Goal: Information Seeking & Learning: Check status

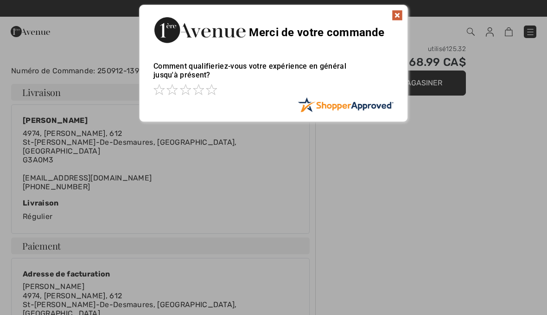
click at [505, 26] on div "Sorry! Something went wrong. Close Merci de votre commande Comment qualifieriez…" at bounding box center [273, 63] width 547 height 127
click at [469, 35] on div "Sorry! Something went wrong. Close Merci de votre commande Comment qualifieriez…" at bounding box center [273, 63] width 547 height 127
click at [471, 32] on div "Sorry! Something went wrong. Close Merci de votre commande Comment qualifieriez…" at bounding box center [273, 63] width 547 height 127
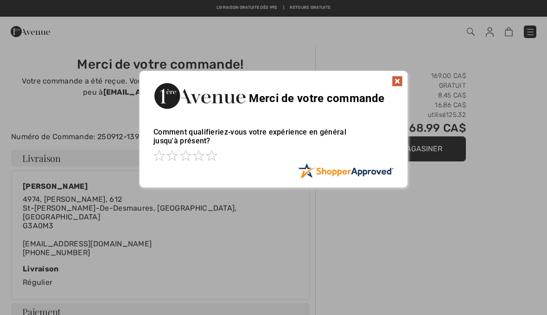
click at [469, 32] on div at bounding box center [273, 157] width 547 height 315
click at [473, 31] on div at bounding box center [273, 157] width 547 height 315
click at [395, 86] on img at bounding box center [397, 81] width 11 height 11
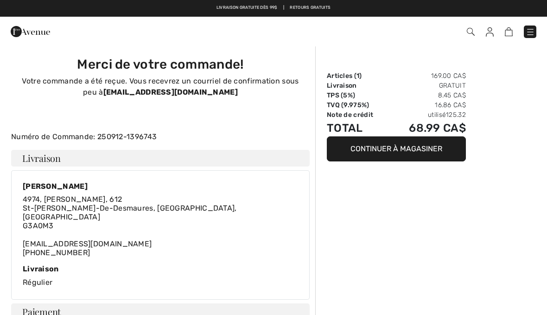
click at [473, 29] on img at bounding box center [471, 32] width 8 height 8
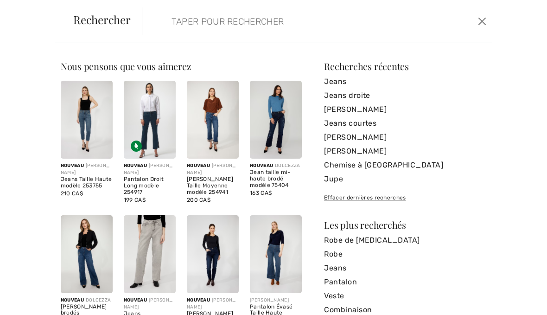
click at [355, 32] on input "search" at bounding box center [281, 21] width 233 height 28
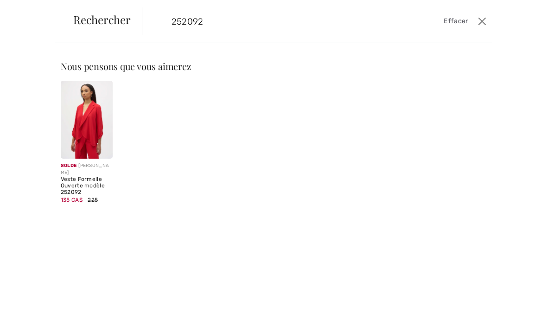
type input "252092"
click at [87, 100] on img at bounding box center [87, 120] width 52 height 78
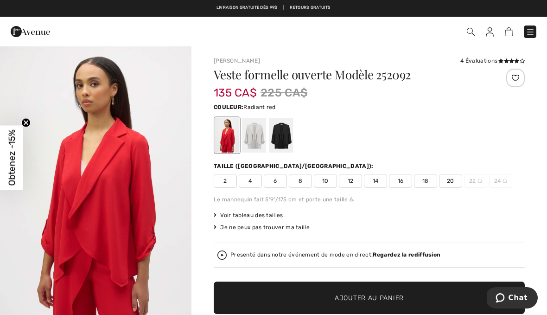
click at [285, 138] on div at bounding box center [281, 135] width 24 height 35
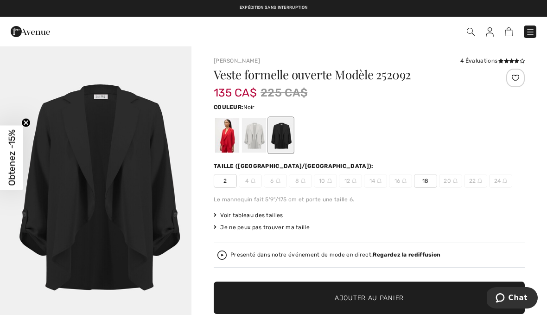
click at [535, 23] on div "Commander" at bounding box center [386, 31] width 315 height 19
click at [285, 136] on div at bounding box center [281, 135] width 24 height 35
click at [235, 142] on div at bounding box center [227, 135] width 24 height 35
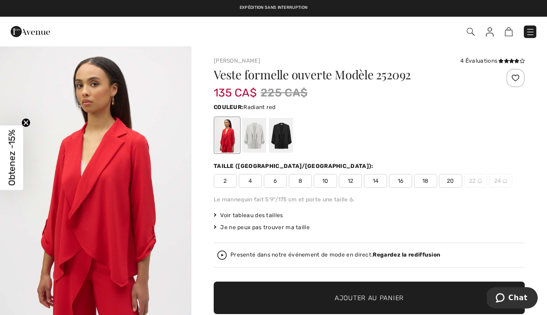
click at [280, 182] on span "6" at bounding box center [275, 181] width 23 height 14
click at [350, 302] on span "Ajouter au panier" at bounding box center [369, 298] width 69 height 10
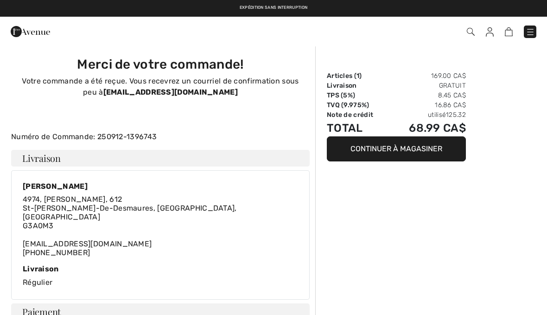
click at [526, 39] on div "Commander" at bounding box center [386, 31] width 315 height 19
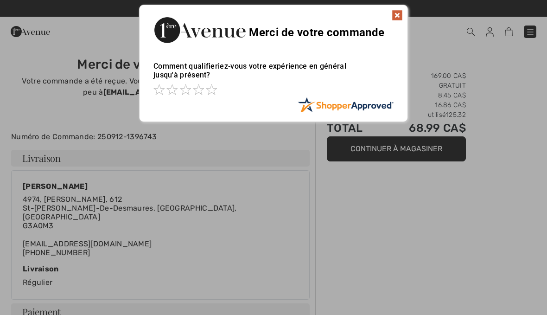
click at [393, 13] on img at bounding box center [397, 15] width 11 height 11
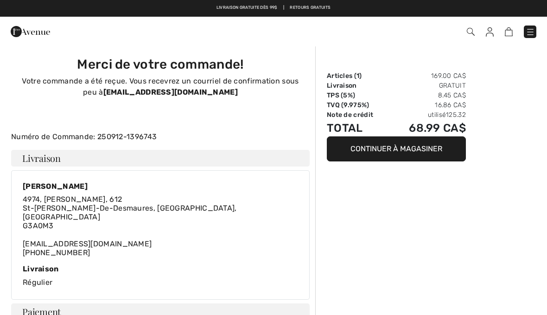
click at [530, 35] on img at bounding box center [530, 31] width 9 height 9
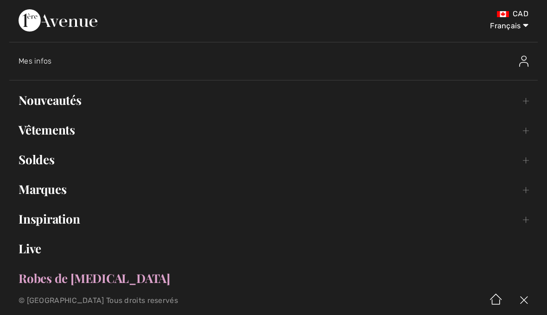
click at [37, 63] on span "Mes infos" at bounding box center [35, 61] width 33 height 9
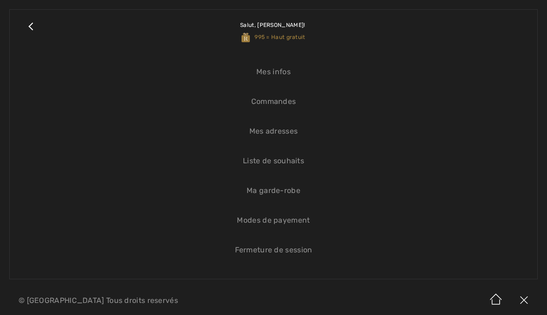
click at [293, 106] on link "Commandes" at bounding box center [273, 101] width 509 height 20
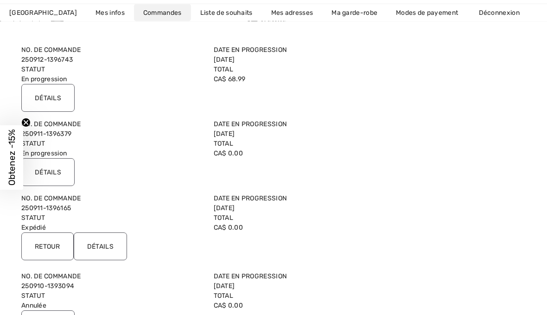
scroll to position [95, 0]
click at [109, 243] on input "Détails" at bounding box center [100, 246] width 53 height 28
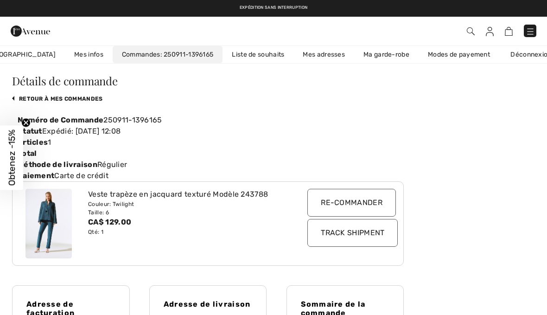
scroll to position [0, 0]
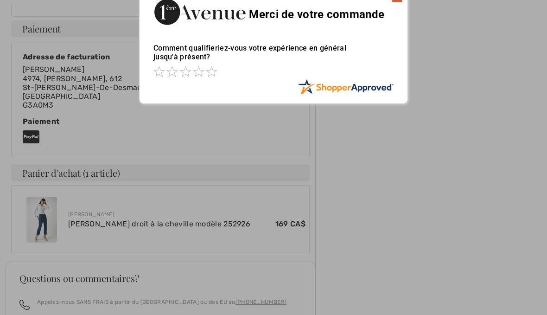
scroll to position [284, 0]
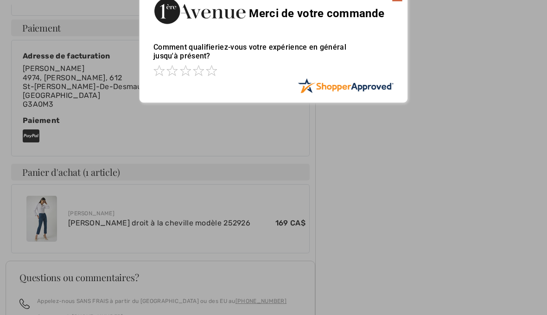
click at [435, 36] on div "Sorry! Something went wrong. Close Merci de votre commande Comment qualifieriez…" at bounding box center [273, 44] width 547 height 127
click at [287, 143] on div at bounding box center [273, 157] width 547 height 315
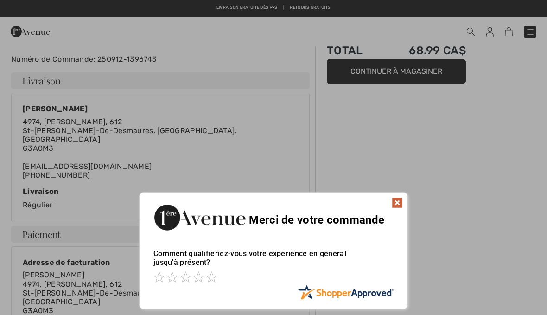
scroll to position [68, 0]
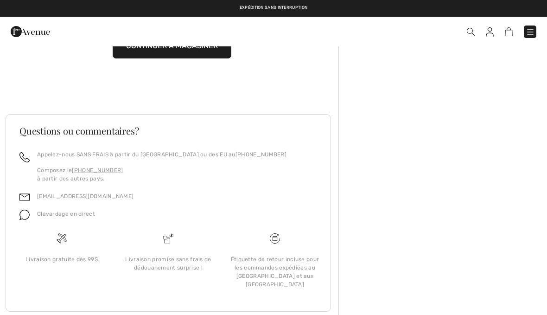
click at [530, 34] on img at bounding box center [530, 31] width 9 height 9
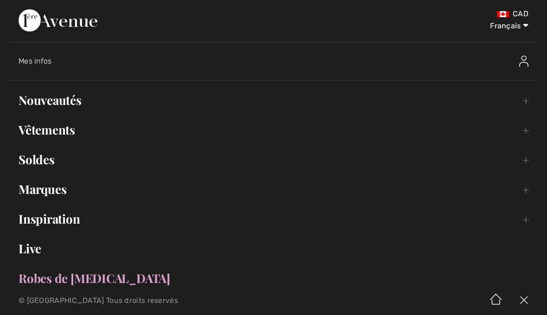
click at [33, 67] on div "Mes infos" at bounding box center [278, 61] width 519 height 30
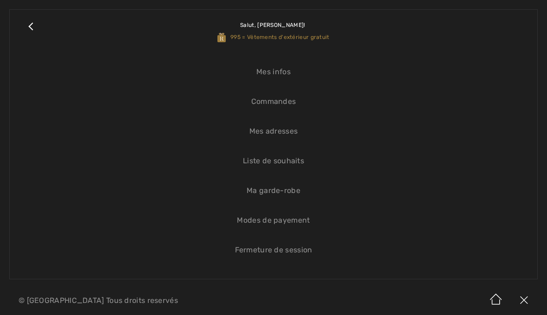
click at [293, 109] on link "Commandes" at bounding box center [273, 101] width 509 height 20
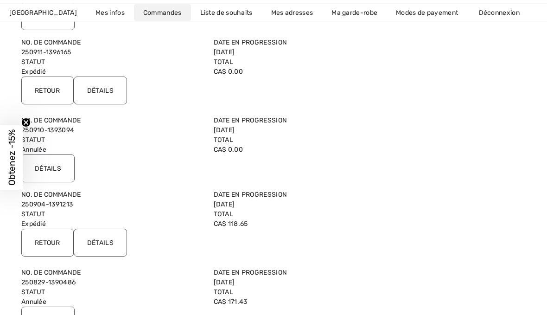
scroll to position [256, 0]
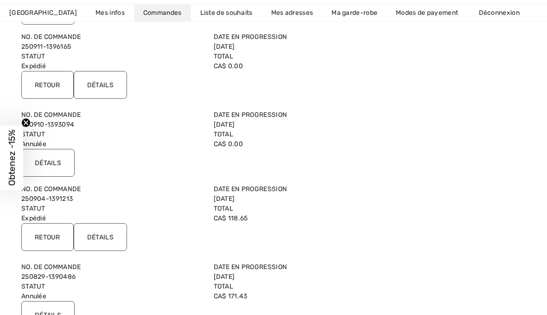
click at [95, 235] on input "Détails" at bounding box center [100, 237] width 53 height 28
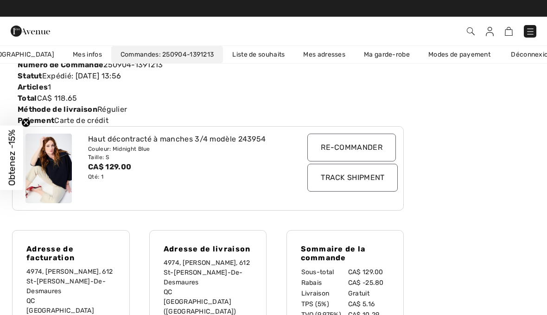
scroll to position [83, 0]
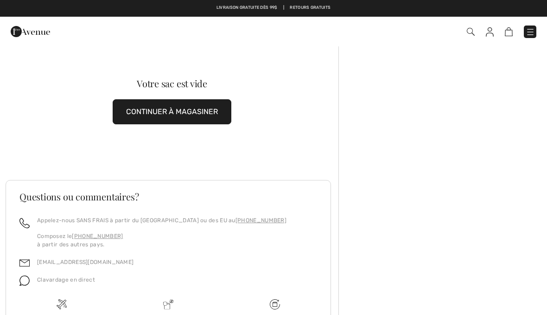
click at [473, 32] on img at bounding box center [471, 32] width 8 height 8
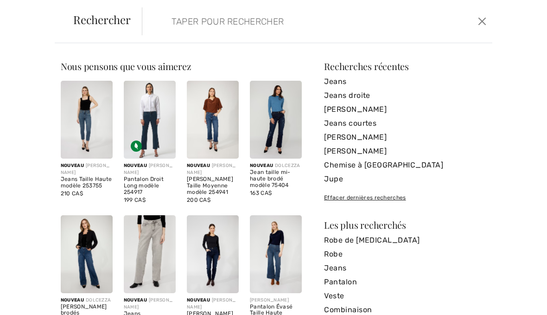
click at [305, 21] on input "search" at bounding box center [281, 21] width 233 height 28
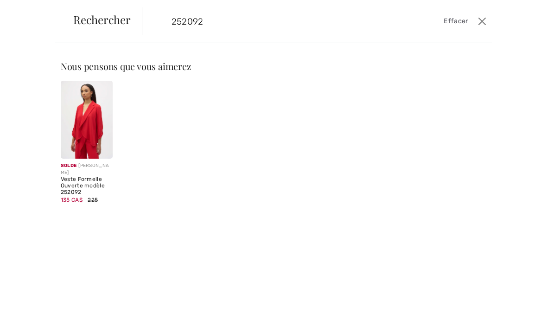
type input "252092"
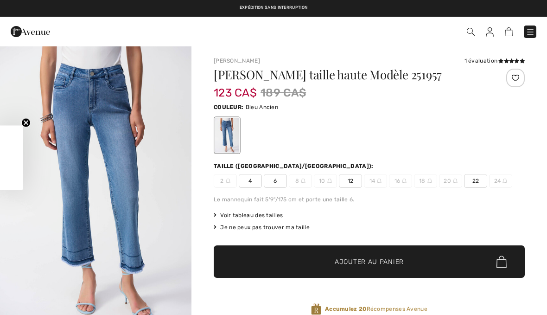
checkbox input "true"
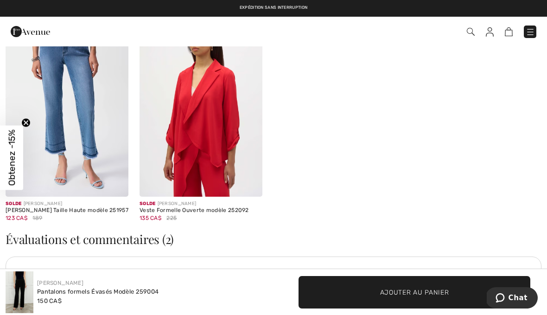
click at [211, 137] on img at bounding box center [201, 105] width 123 height 185
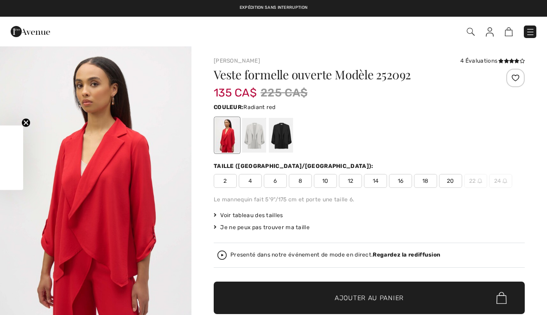
checkbox input "true"
click at [283, 132] on div at bounding box center [281, 135] width 24 height 35
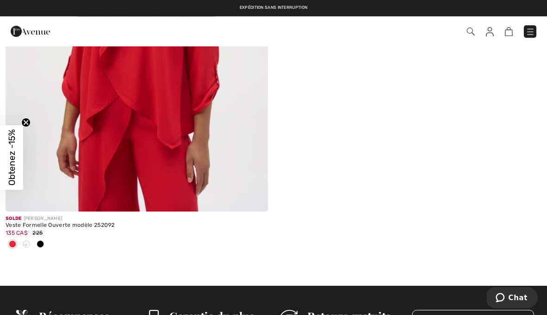
scroll to position [282, 0]
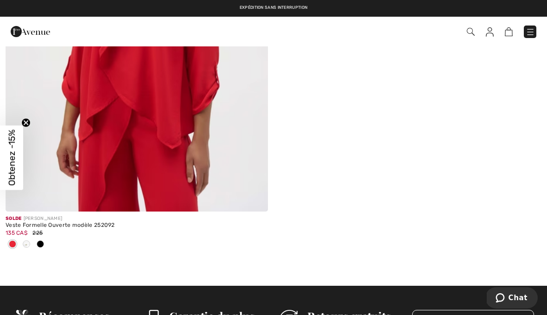
click at [43, 249] on div at bounding box center [40, 244] width 14 height 15
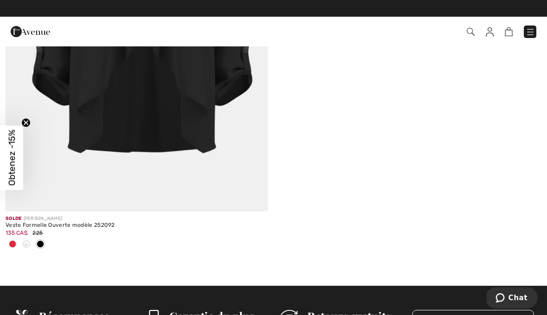
click at [44, 246] on span at bounding box center [40, 243] width 7 height 7
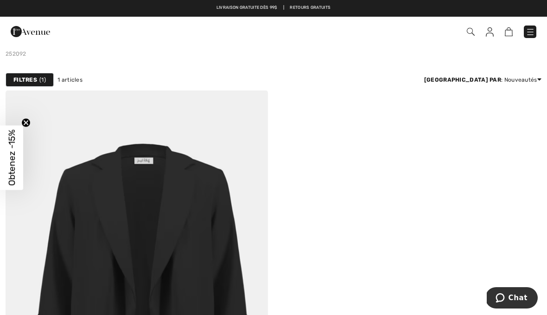
scroll to position [7, 0]
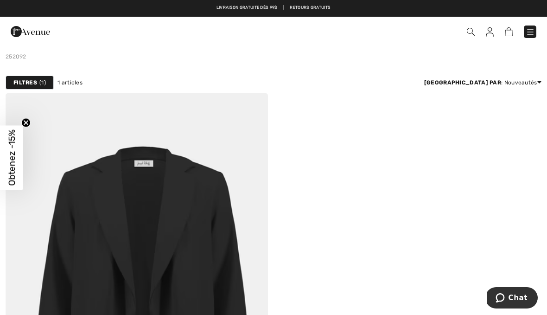
click at [192, 212] on img at bounding box center [137, 290] width 262 height 394
click at [191, 211] on img at bounding box center [137, 290] width 262 height 394
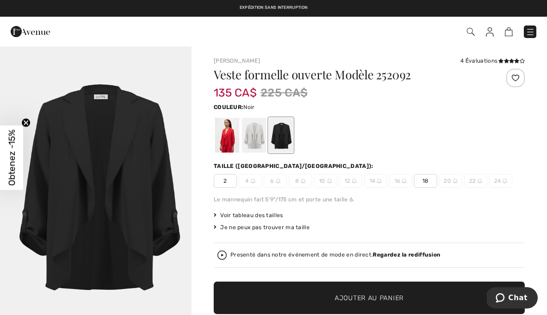
click at [132, 194] on img "1 / 1" at bounding box center [95, 188] width 191 height 287
click at [531, 29] on img at bounding box center [530, 31] width 9 height 9
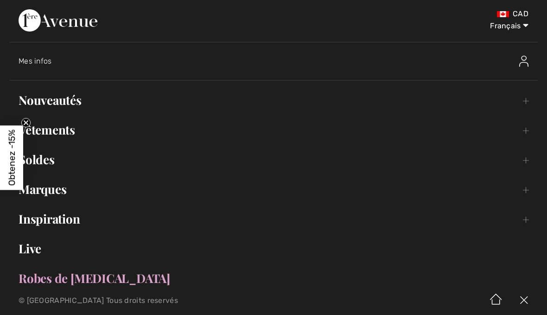
click at [78, 101] on link "Nouveautés Toggle submenu" at bounding box center [273, 100] width 529 height 20
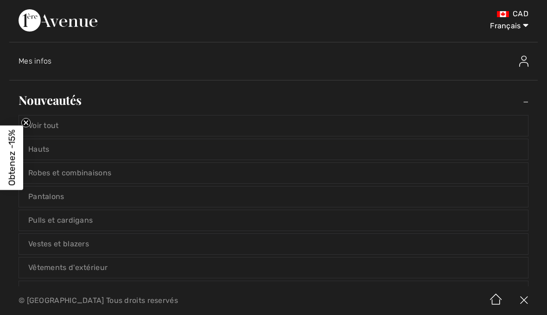
click at [61, 132] on link "Voir tout" at bounding box center [273, 125] width 509 height 20
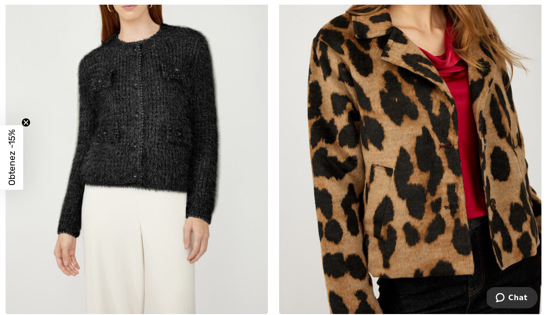
scroll to position [2420, 0]
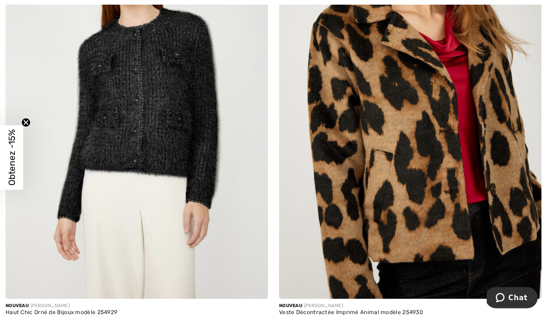
click at [455, 198] on img at bounding box center [410, 102] width 262 height 394
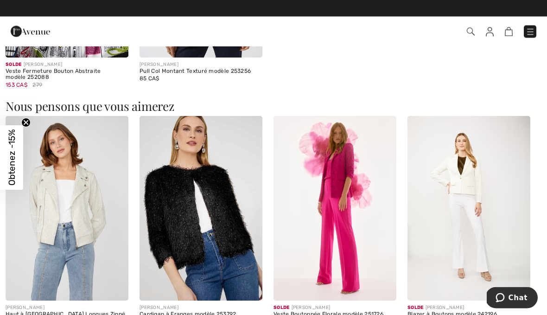
scroll to position [711, 0]
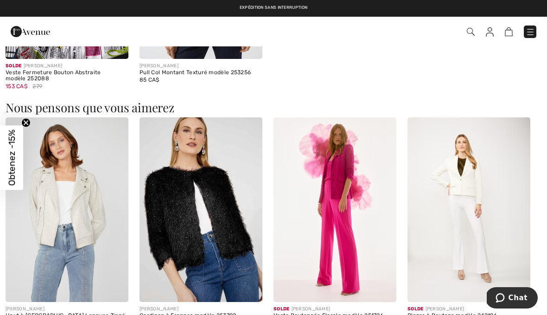
click at [532, 28] on img at bounding box center [530, 31] width 9 height 9
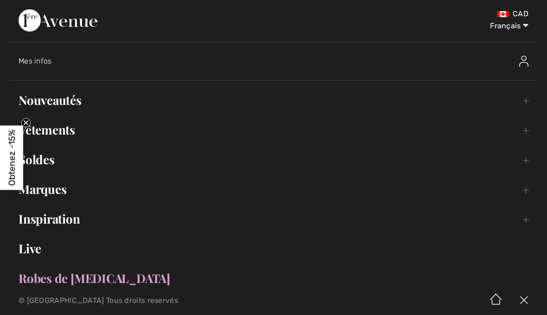
click at [46, 65] on span "Mes infos" at bounding box center [35, 61] width 33 height 9
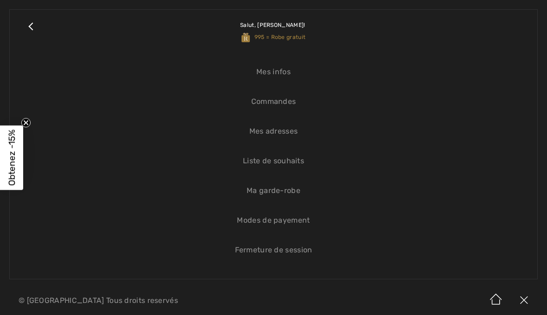
click at [289, 100] on link "Commandes" at bounding box center [273, 101] width 509 height 20
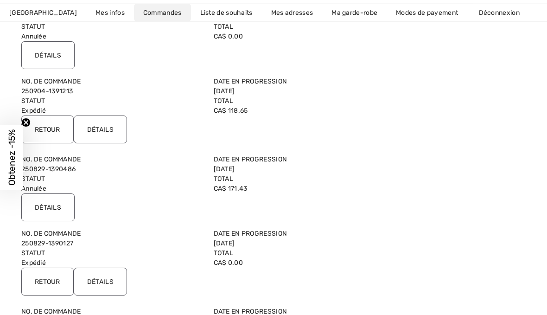
scroll to position [373, 0]
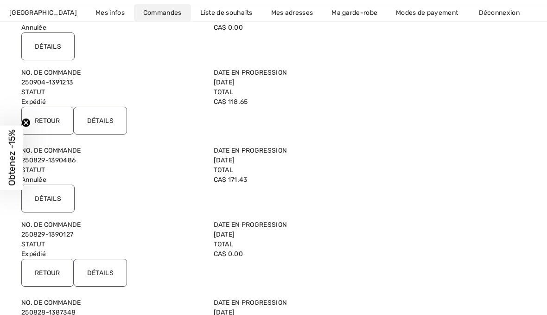
click at [110, 270] on input "Détails" at bounding box center [100, 273] width 53 height 28
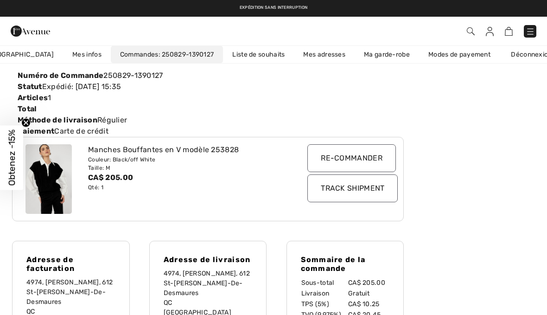
scroll to position [71, 0]
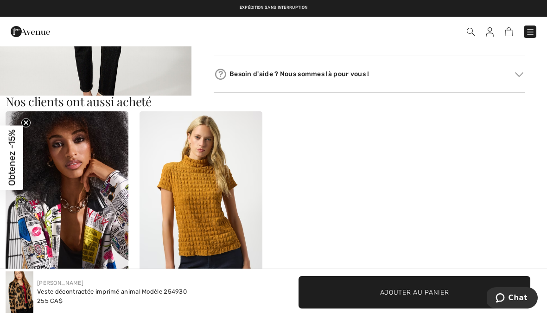
scroll to position [473, 0]
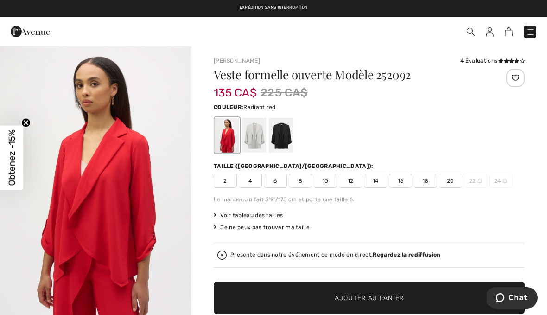
click at [470, 29] on img at bounding box center [471, 32] width 8 height 8
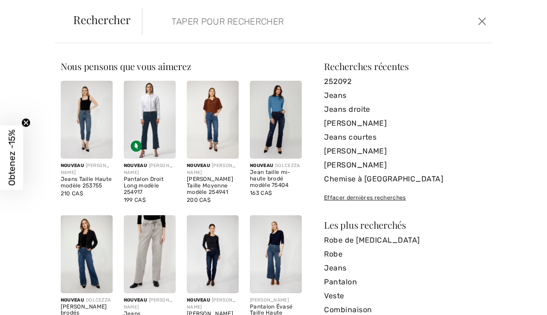
click at [266, 23] on input "search" at bounding box center [281, 21] width 233 height 28
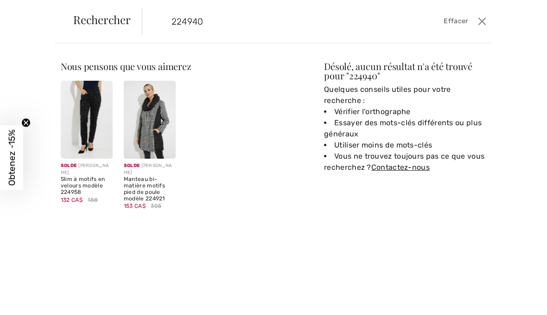
type input "224940"
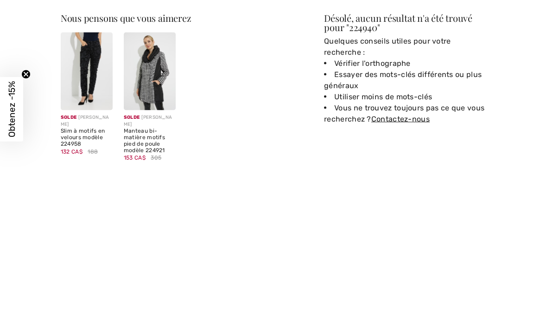
click at [84, 176] on div "Slim à motifs en velours modèle 224958" at bounding box center [87, 185] width 52 height 19
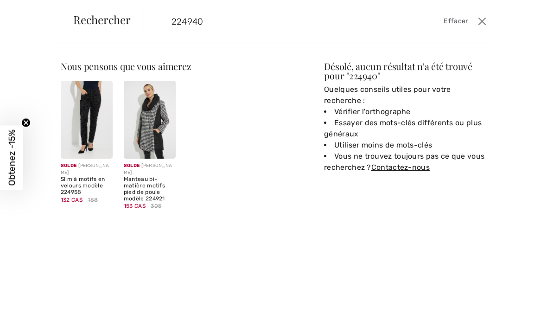
click at [93, 118] on img at bounding box center [87, 120] width 52 height 78
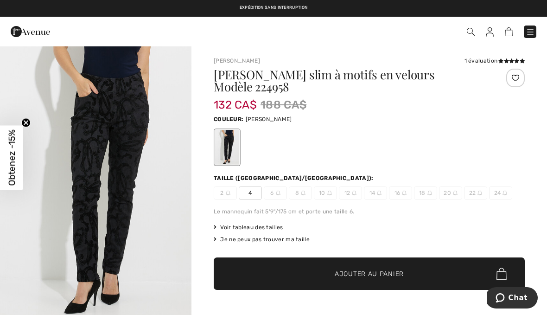
click at [474, 30] on img at bounding box center [471, 32] width 8 height 8
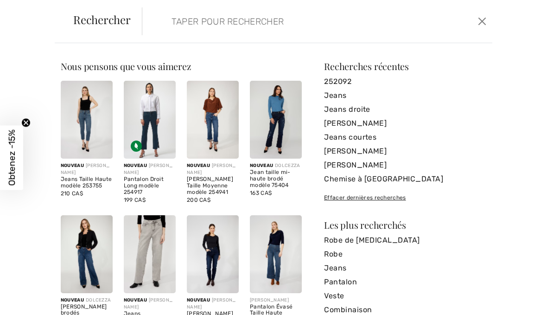
click at [269, 33] on input "search" at bounding box center [281, 21] width 233 height 28
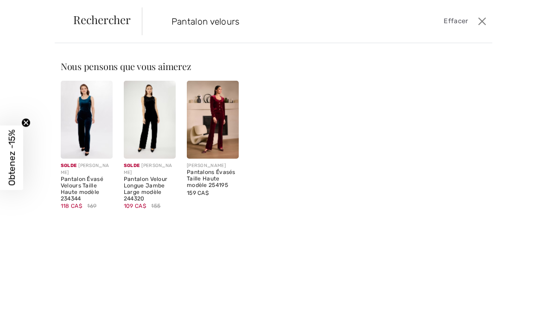
type input "Pantalon velours"
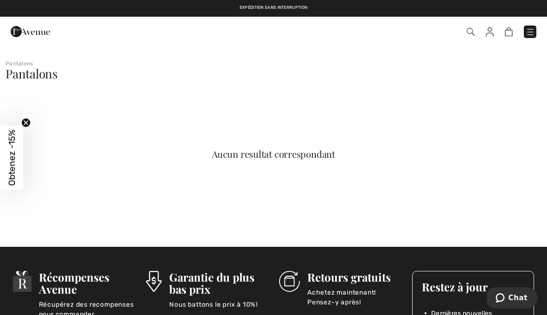
click at [469, 29] on img at bounding box center [471, 32] width 8 height 8
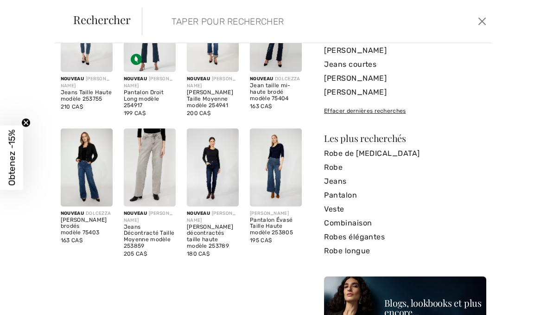
scroll to position [113, 0]
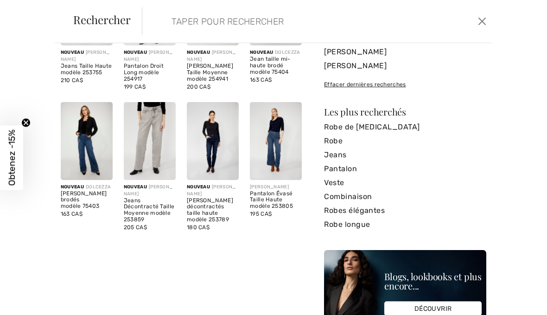
click at [348, 185] on link "Veste" at bounding box center [405, 183] width 162 height 14
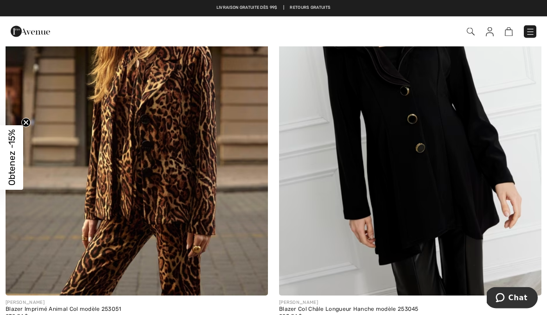
scroll to position [6500, 0]
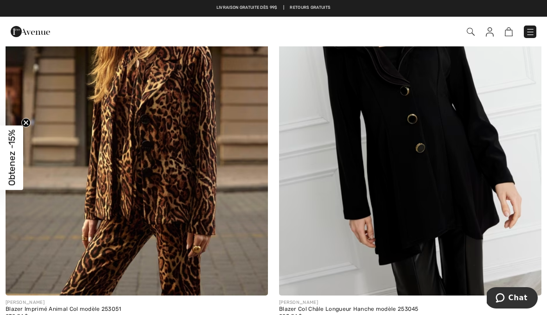
click at [529, 28] on img at bounding box center [530, 31] width 9 height 9
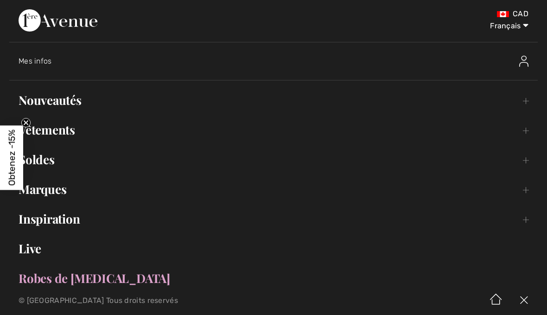
click at [525, 32] on select "English Français" at bounding box center [504, 24] width 48 height 28
click at [502, 251] on link "Live" at bounding box center [273, 248] width 529 height 20
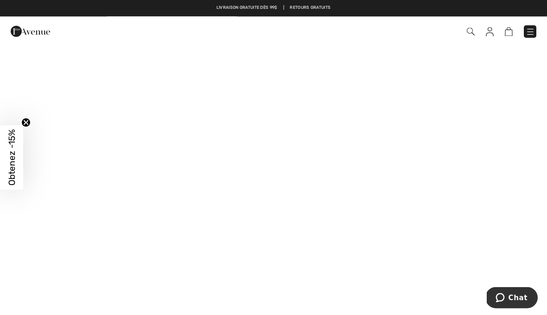
scroll to position [440, 0]
click at [532, 30] on img at bounding box center [530, 31] width 9 height 9
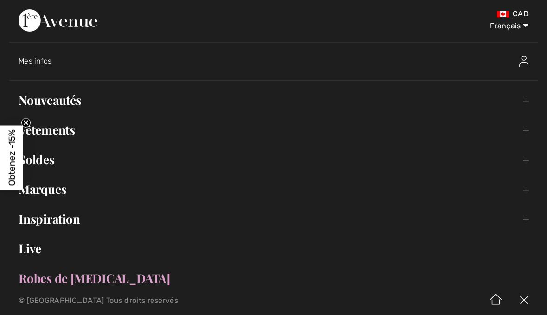
click at [42, 65] on div "Mes infos" at bounding box center [213, 61] width 389 height 9
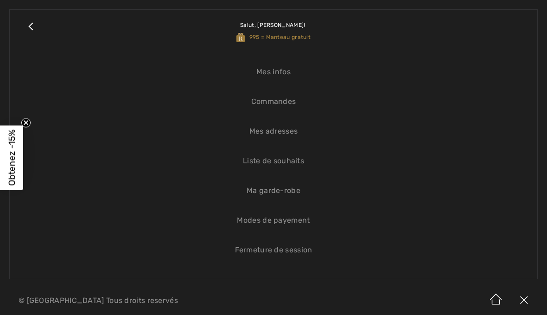
click at [290, 104] on link "Commandes" at bounding box center [273, 101] width 509 height 20
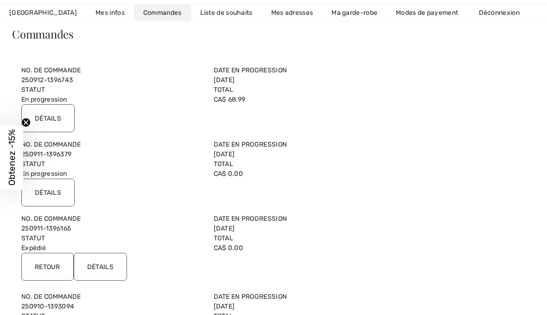
scroll to position [75, 0]
click at [110, 271] on input "Détails" at bounding box center [100, 266] width 53 height 28
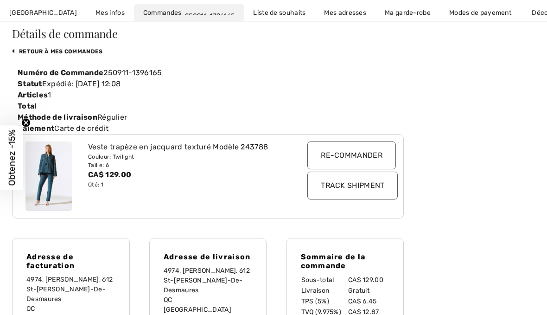
scroll to position [0, 21]
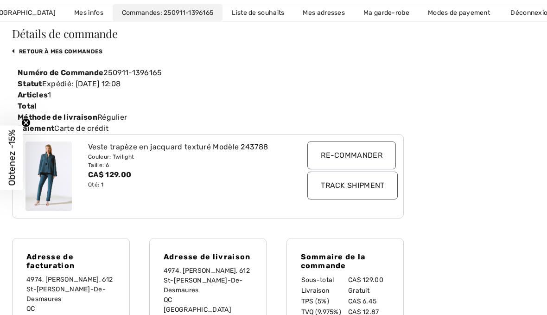
click at [372, 186] on input "Track Shipment" at bounding box center [352, 186] width 90 height 28
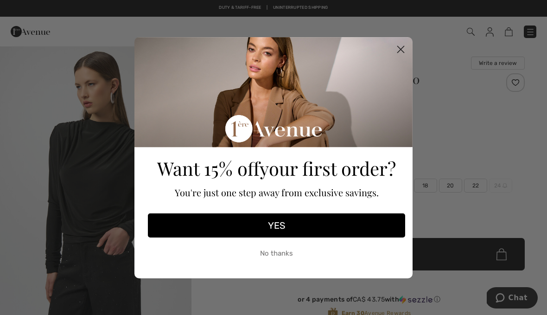
click at [402, 52] on circle "Close dialog" at bounding box center [400, 48] width 15 height 15
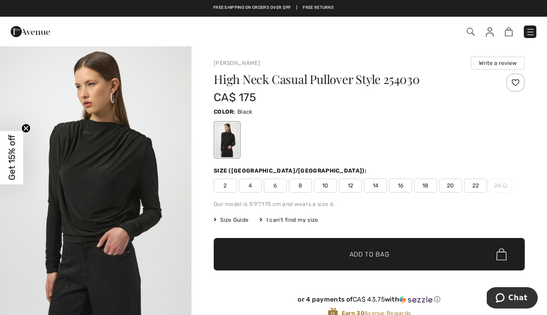
click at [473, 30] on img at bounding box center [471, 32] width 8 height 8
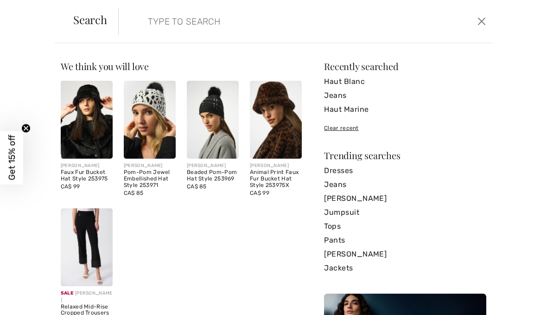
click at [261, 26] on input "search" at bounding box center [266, 21] width 251 height 28
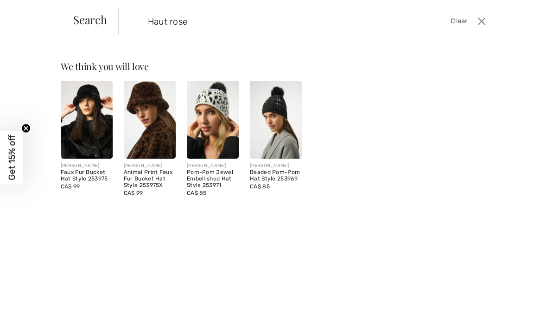
type input "Haut rose"
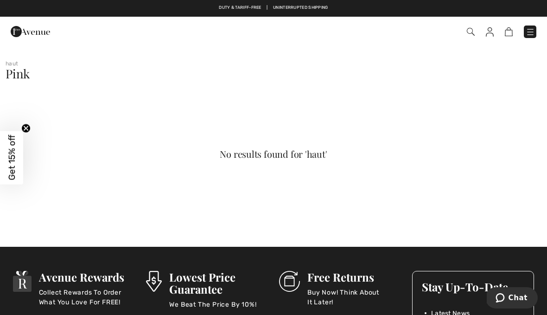
click at [473, 29] on img at bounding box center [471, 32] width 8 height 8
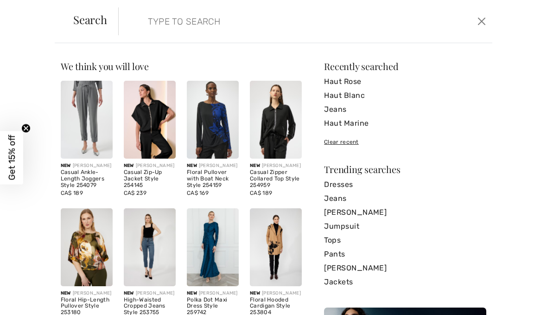
click at [234, 25] on input "search" at bounding box center [266, 21] width 251 height 28
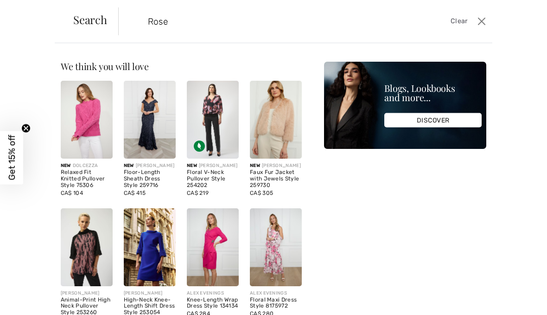
type input "Rose"
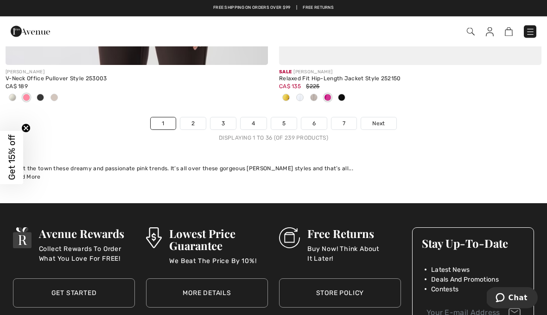
scroll to position [8132, 0]
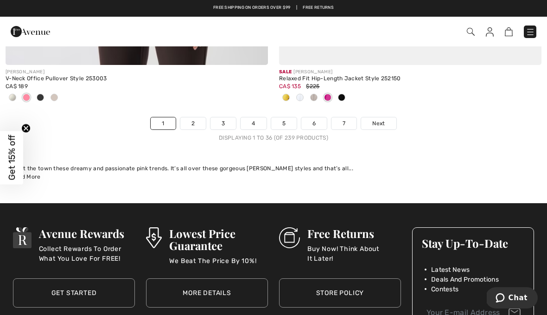
click at [197, 117] on link "2" at bounding box center [193, 123] width 26 height 12
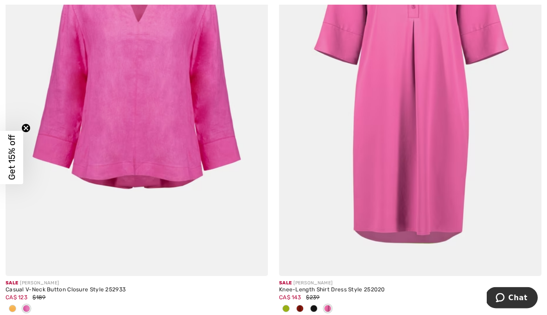
scroll to position [6170, 0]
click at [427, 249] on img at bounding box center [410, 79] width 262 height 394
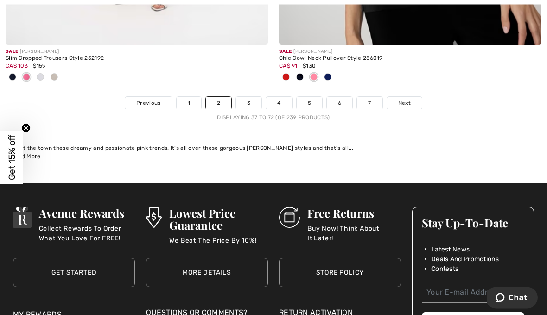
scroll to position [8168, 0]
click at [251, 97] on link "3" at bounding box center [249, 103] width 26 height 12
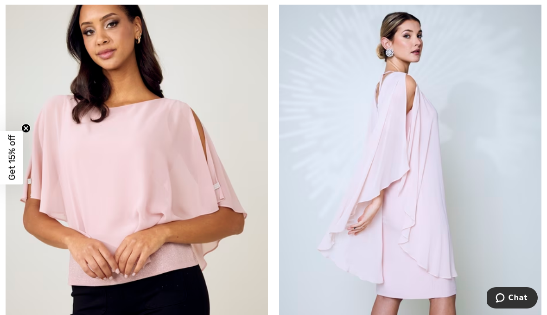
scroll to position [5652, 0]
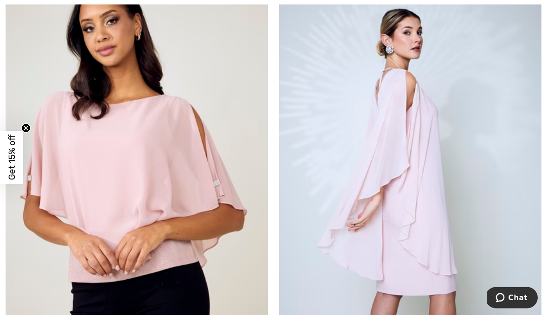
click at [400, 295] on img at bounding box center [410, 167] width 262 height 394
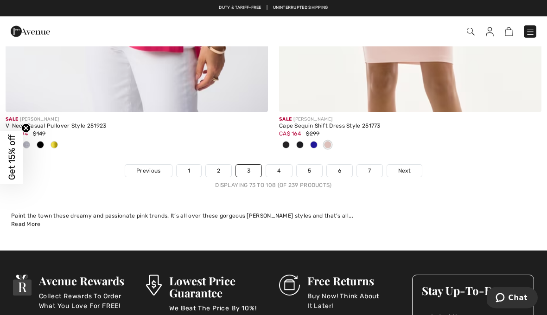
scroll to position [8122, 0]
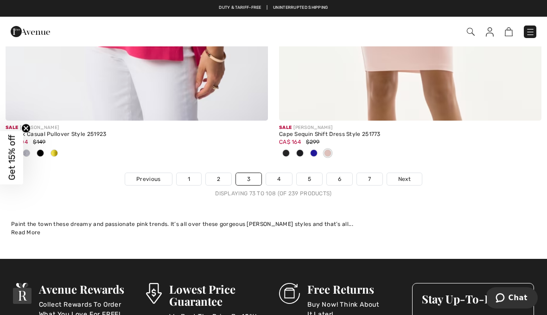
click at [283, 173] on link "4" at bounding box center [279, 179] width 26 height 12
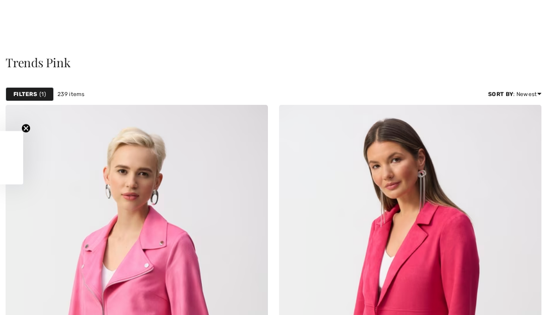
checkbox input "true"
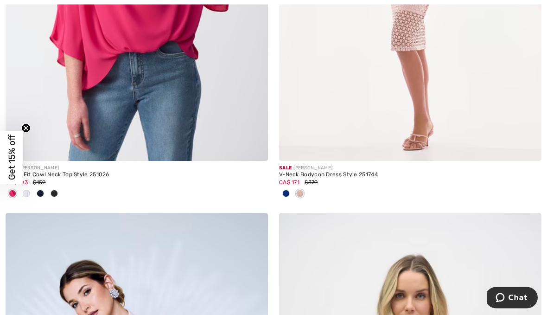
scroll to position [783, 0]
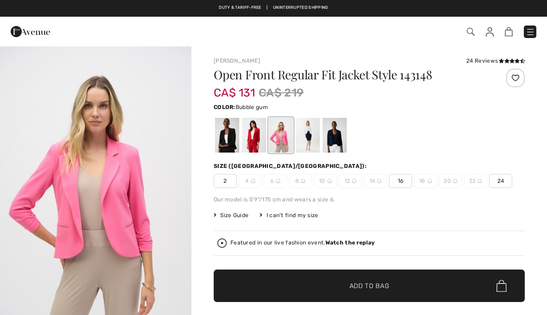
checkbox input "true"
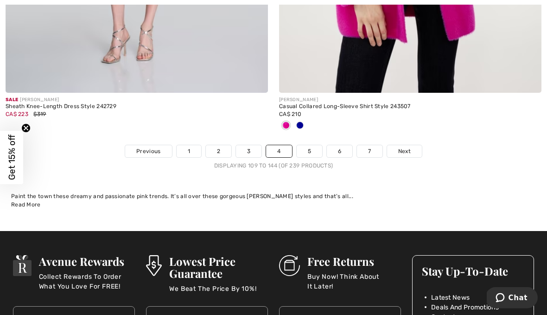
scroll to position [8180, 0]
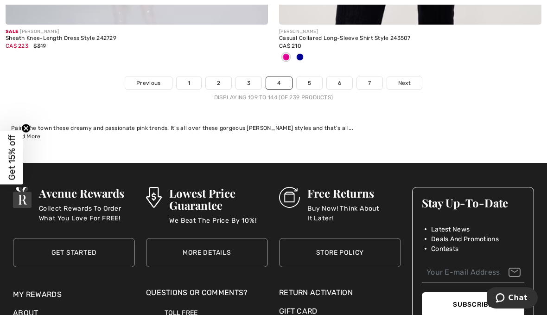
click at [312, 77] on link "5" at bounding box center [310, 83] width 26 height 12
click at [313, 77] on link "5" at bounding box center [310, 83] width 26 height 12
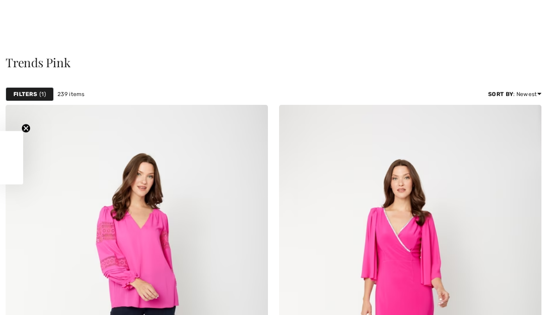
checkbox input "true"
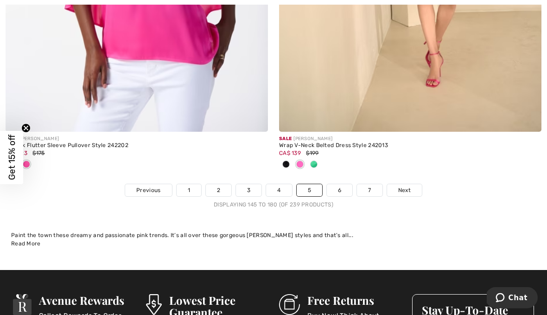
scroll to position [8065, 0]
click at [338, 185] on link "6" at bounding box center [340, 190] width 26 height 12
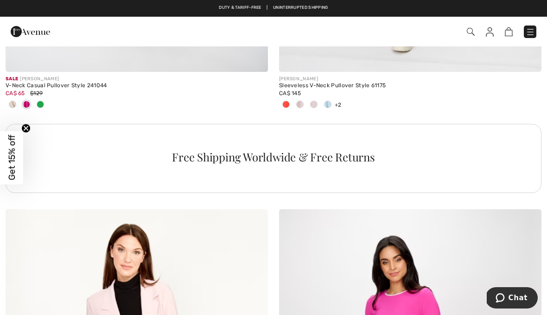
scroll to position [2654, 0]
